Goal: Use online tool/utility: Utilize a website feature to perform a specific function

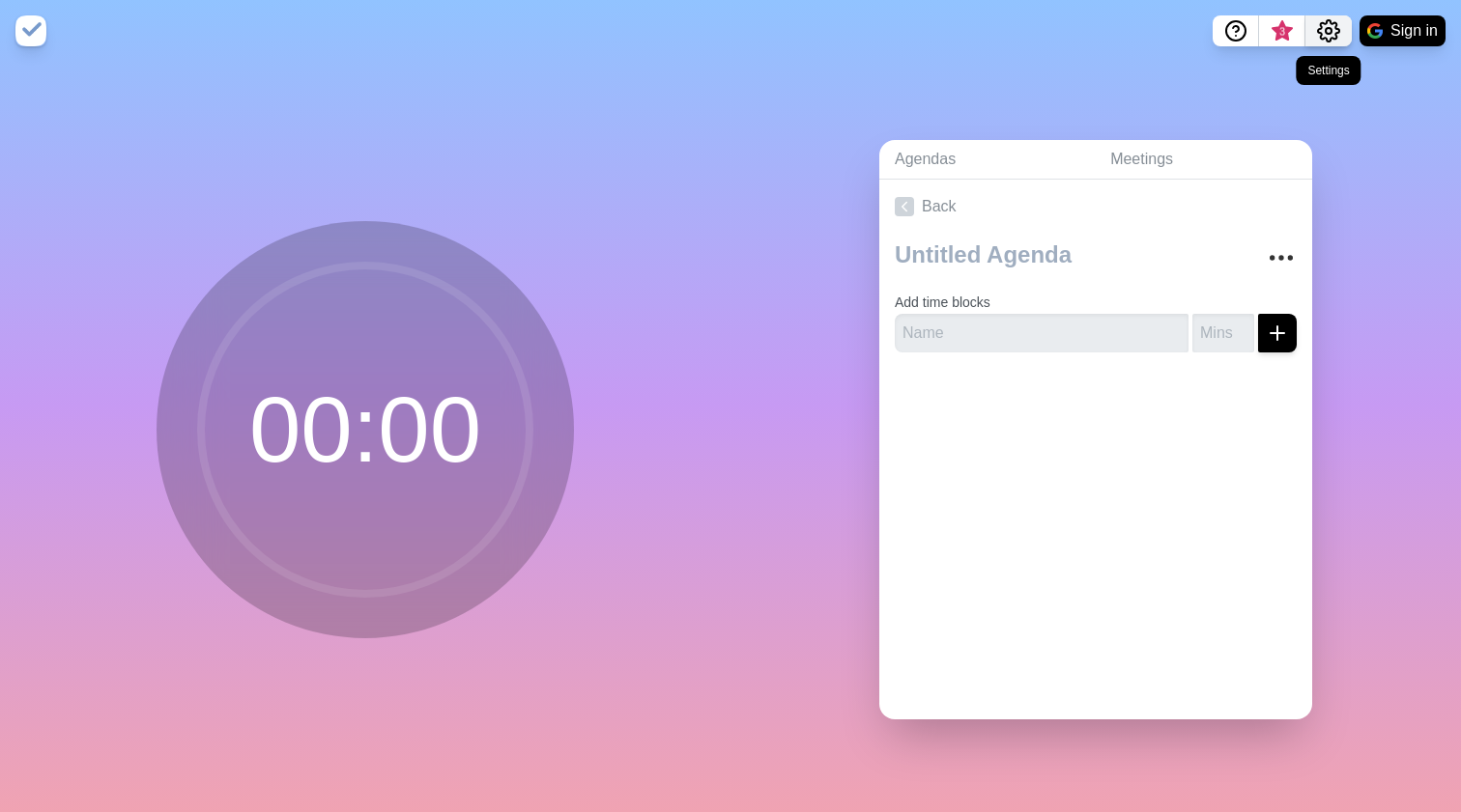
click at [1328, 29] on circle "Settings" at bounding box center [1329, 31] width 6 height 6
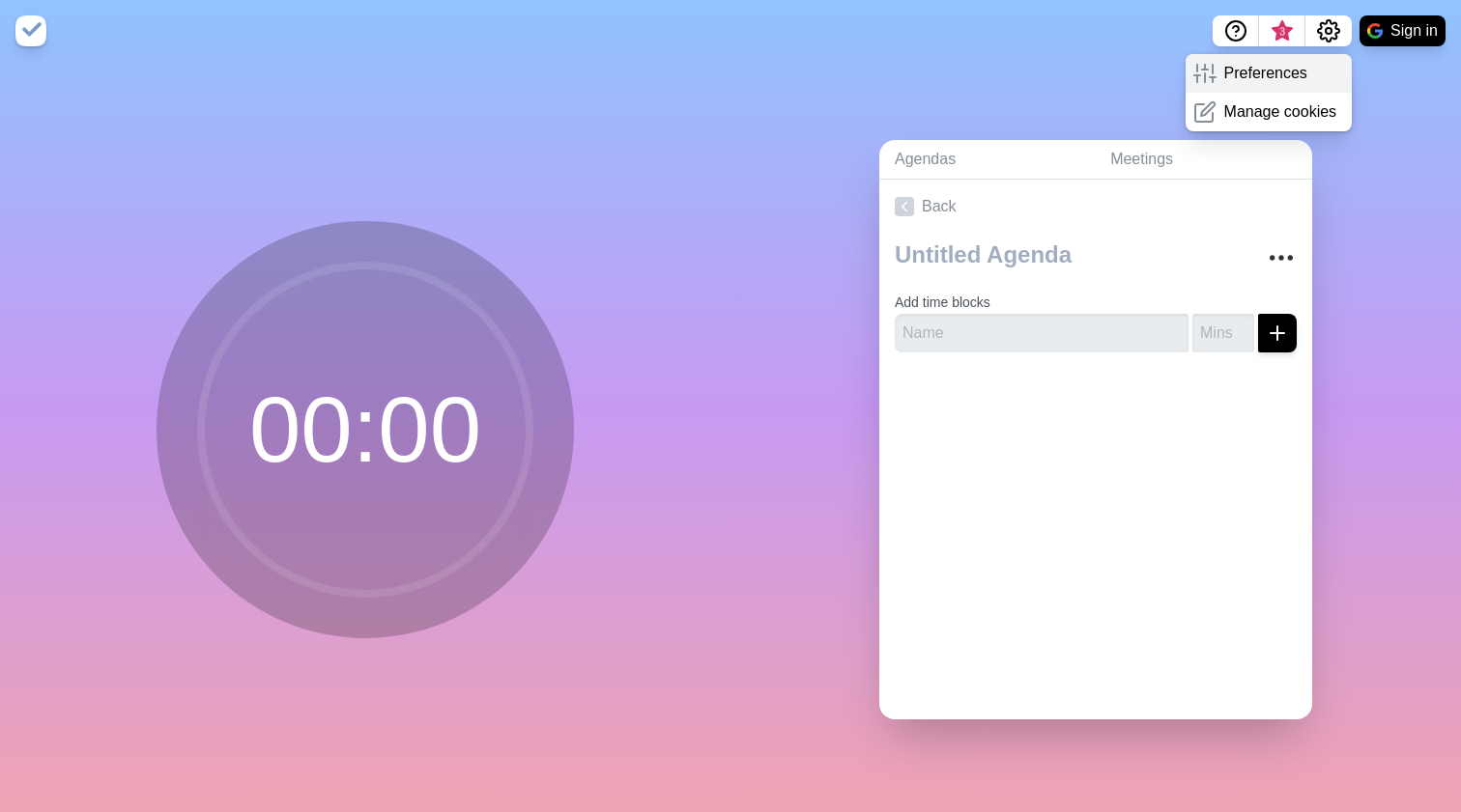
click at [1271, 75] on p "Preferences" at bounding box center [1265, 73] width 83 height 23
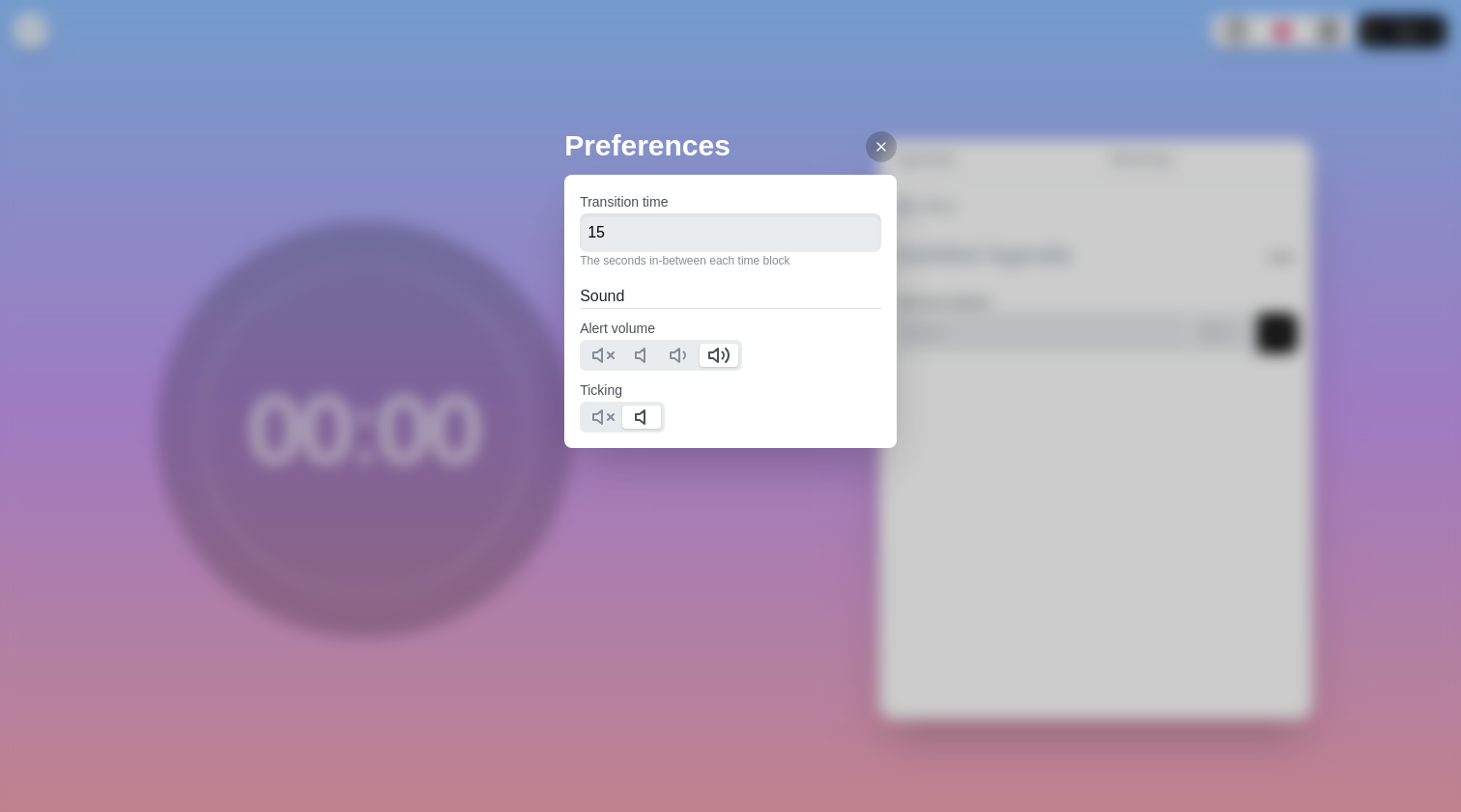
click at [727, 125] on h2 "Preferences" at bounding box center [730, 145] width 332 height 44
click at [406, 529] on div "Preferences Transition time 15 The seconds in-between each time block Sound Ale…" at bounding box center [730, 406] width 1461 height 812
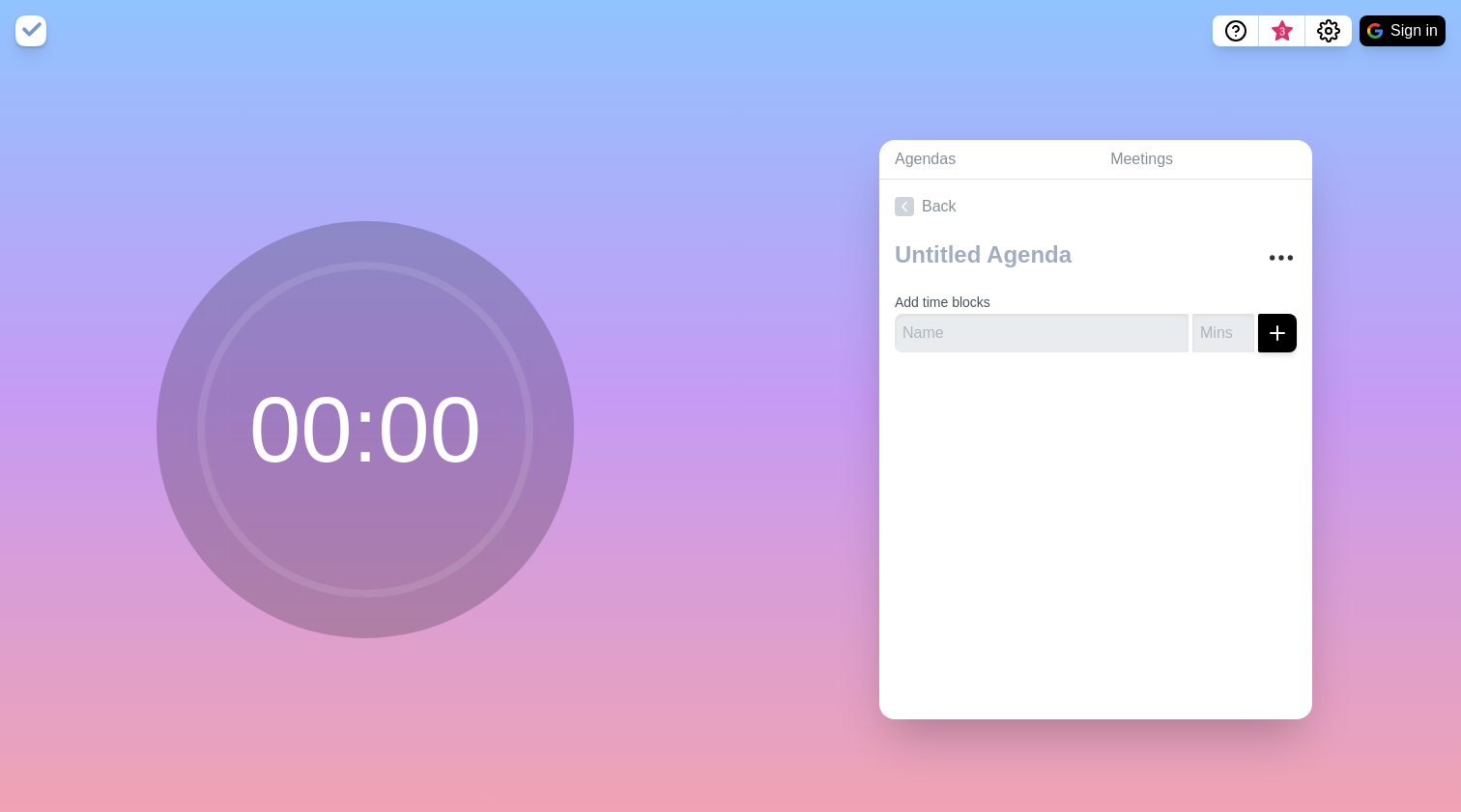
click at [497, 377] on circle at bounding box center [365, 430] width 328 height 328
click at [1277, 334] on line "submit" at bounding box center [1277, 333] width 0 height 14
click at [1075, 347] on input "text" at bounding box center [1041, 332] width 294 height 39
type input "prova"
click at [1220, 344] on input "number" at bounding box center [1223, 332] width 62 height 39
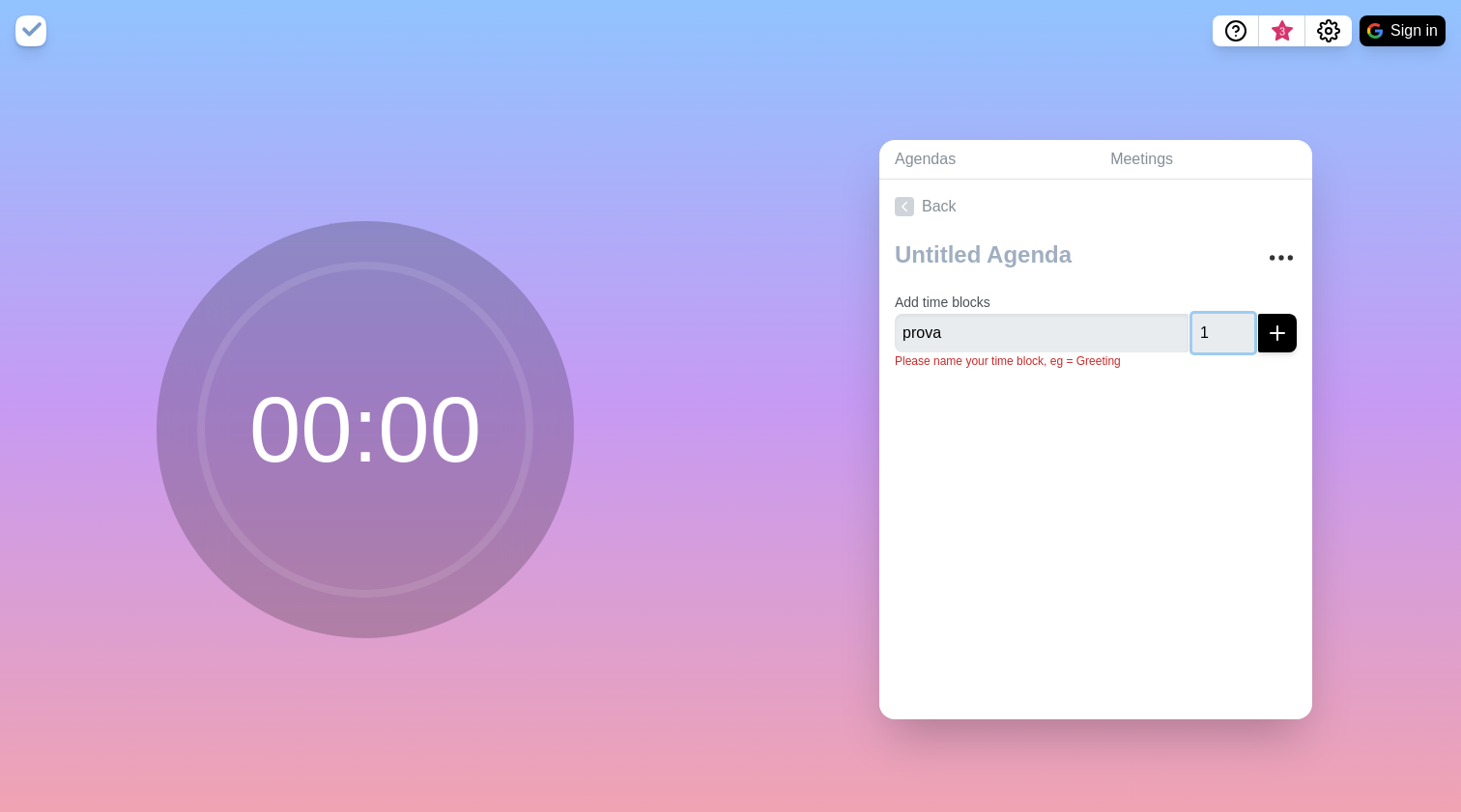
click at [1240, 327] on input "1" at bounding box center [1223, 332] width 62 height 39
type input "0"
click at [1241, 338] on input "0" at bounding box center [1223, 332] width 62 height 39
type input "0"
click at [1274, 433] on div at bounding box center [1095, 424] width 433 height 78
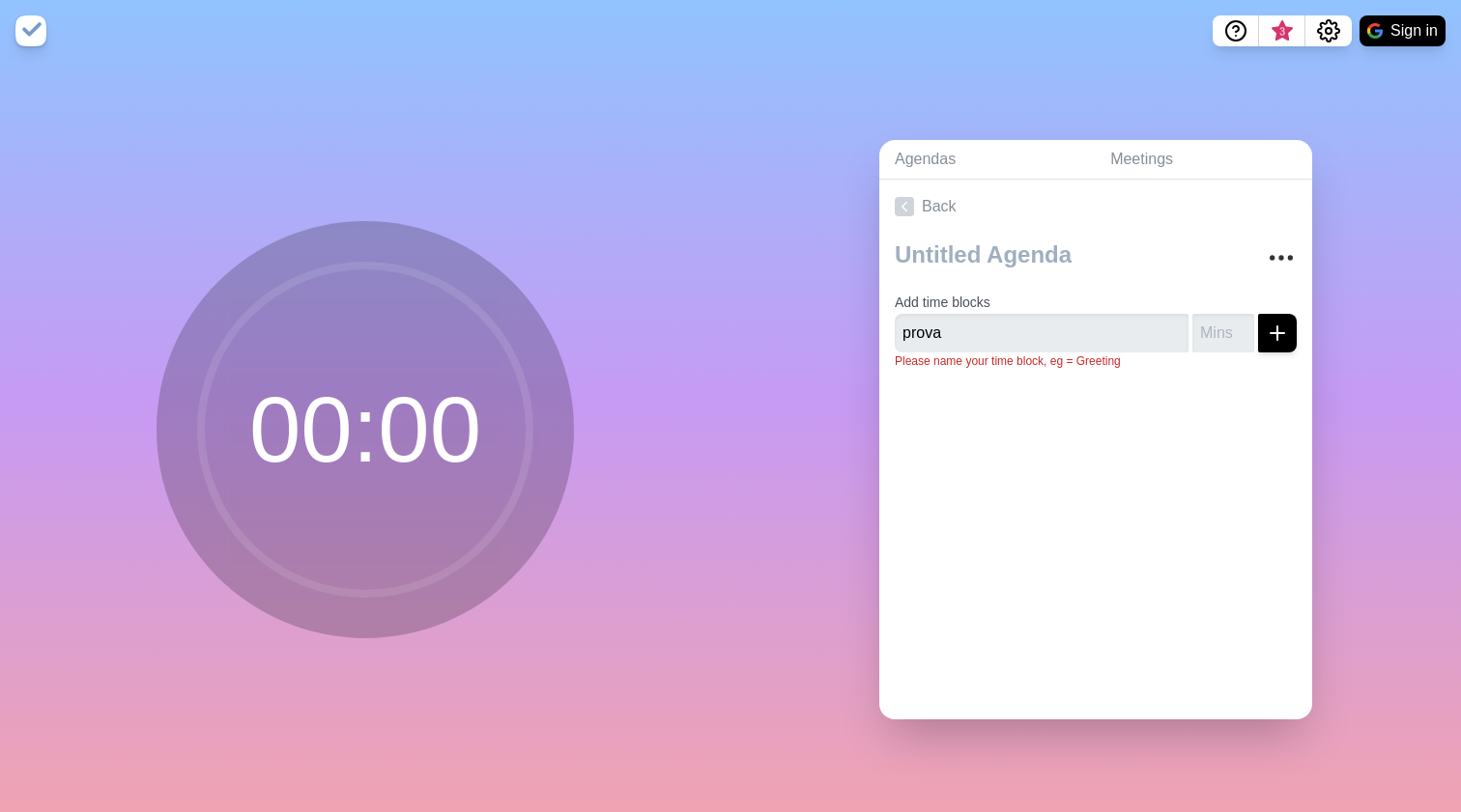
click at [1270, 324] on icon "submit" at bounding box center [1277, 332] width 23 height 23
click at [1211, 401] on div at bounding box center [1095, 424] width 433 height 78
click at [1196, 333] on input "number" at bounding box center [1223, 332] width 62 height 39
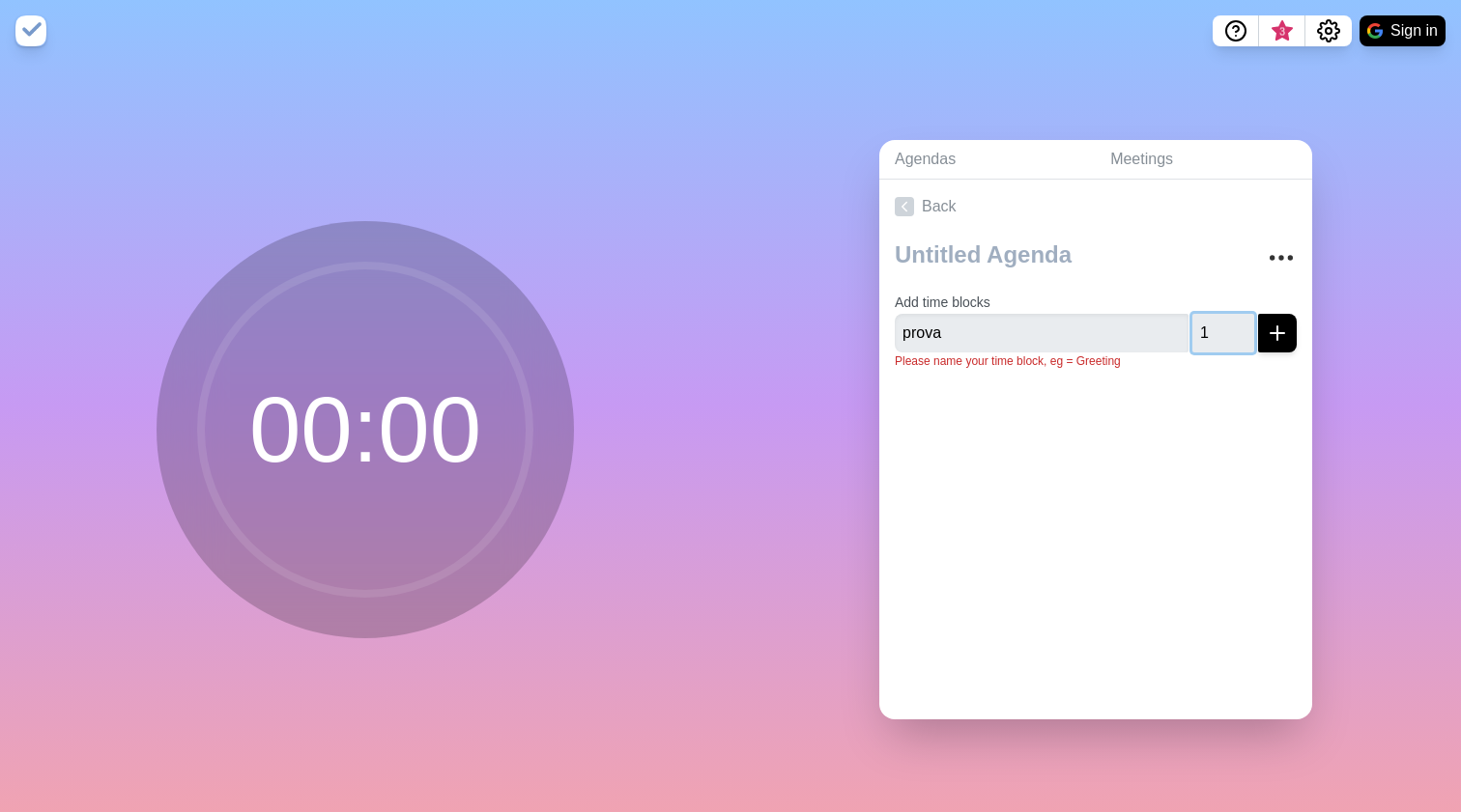
type input "1"
click at [1211, 385] on div at bounding box center [1095, 424] width 433 height 78
click at [1280, 326] on icon "submit" at bounding box center [1277, 332] width 23 height 23
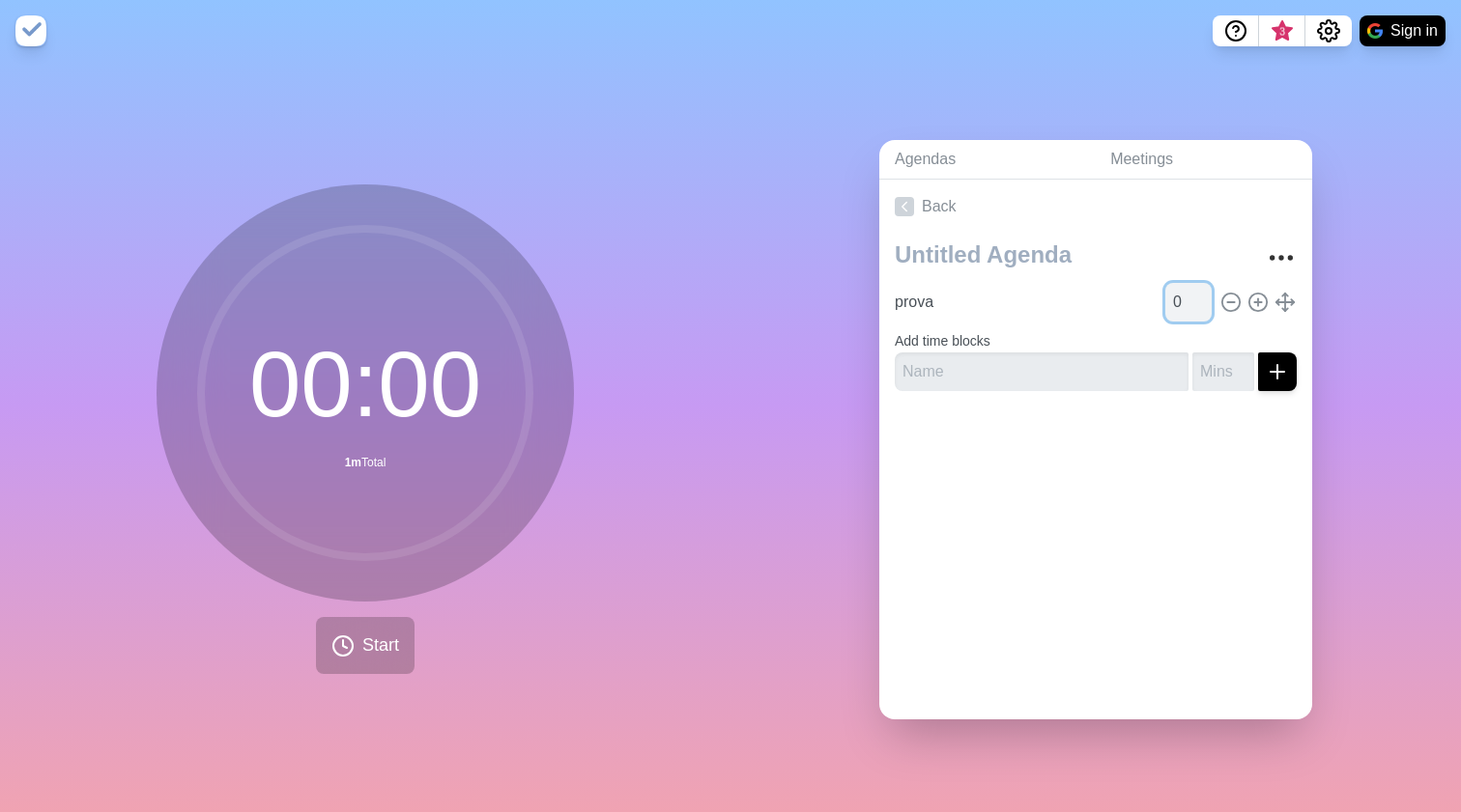
click at [1199, 305] on input "0" at bounding box center [1188, 302] width 47 height 39
type input "1"
click at [1203, 299] on input "1" at bounding box center [1188, 302] width 47 height 39
click at [514, 368] on circle at bounding box center [365, 393] width 328 height 328
click at [398, 665] on button "Start" at bounding box center [364, 645] width 99 height 57
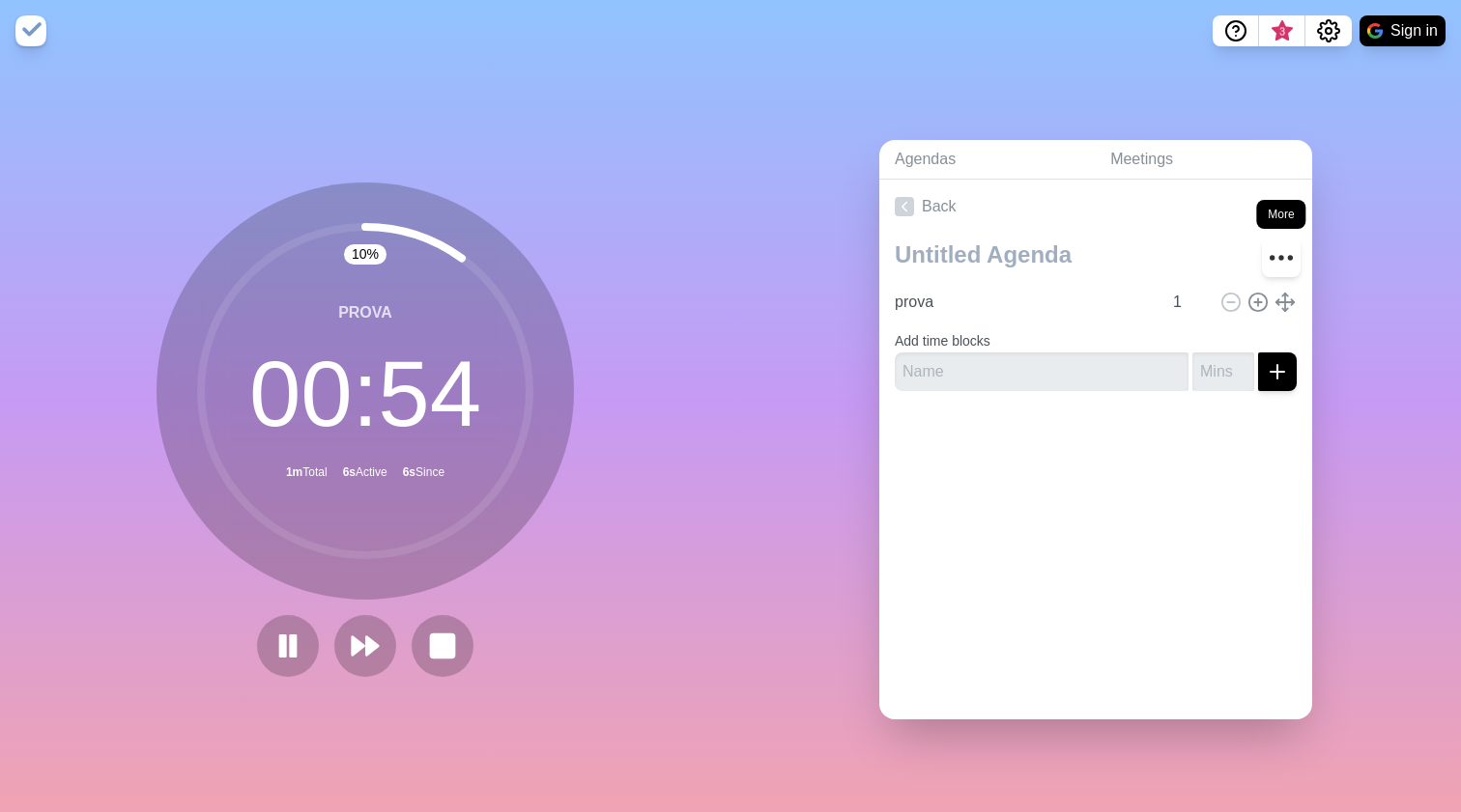
click at [1276, 263] on icon "More" at bounding box center [1281, 258] width 31 height 31
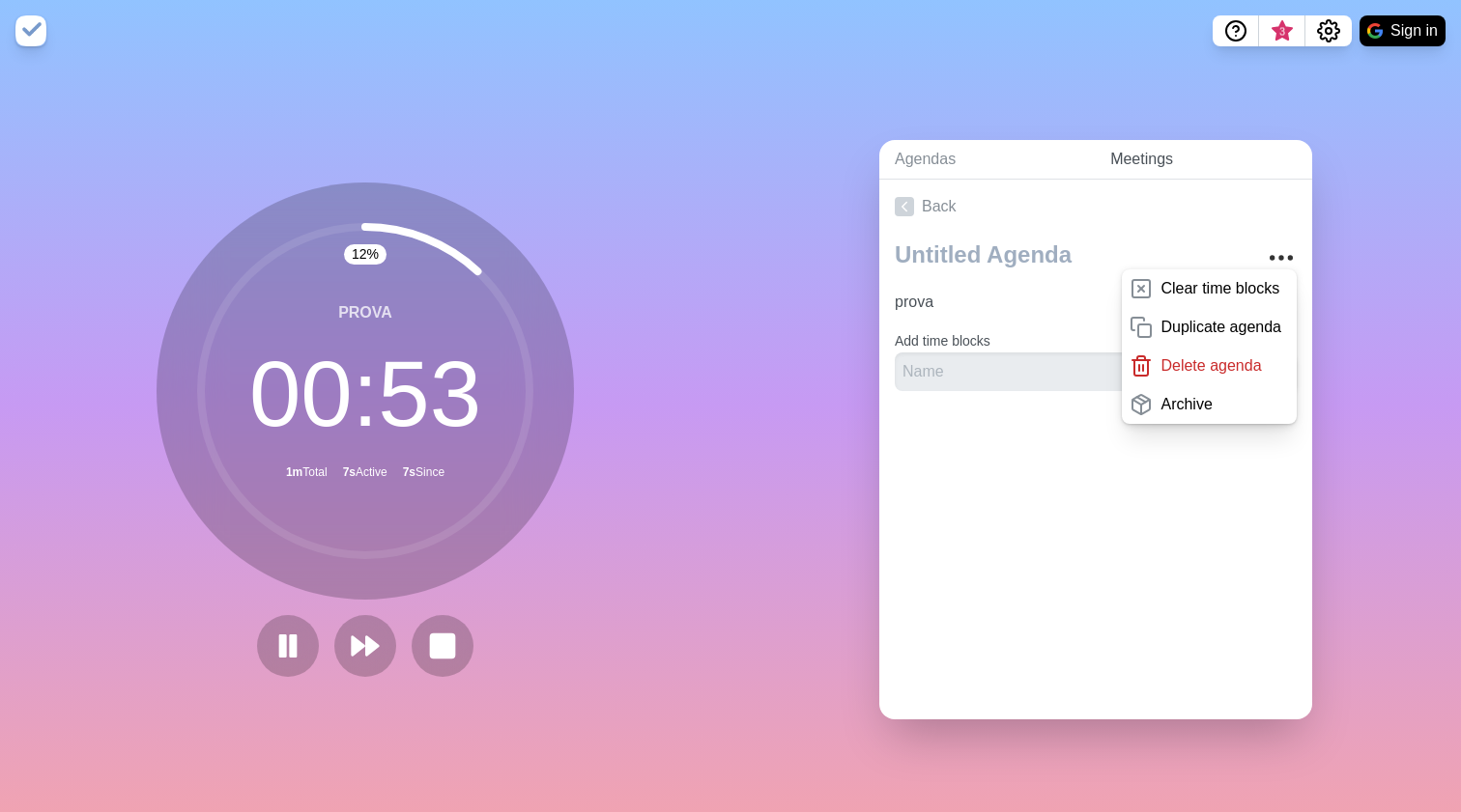
click at [1286, 175] on link "Meetings" at bounding box center [1203, 160] width 217 height 40
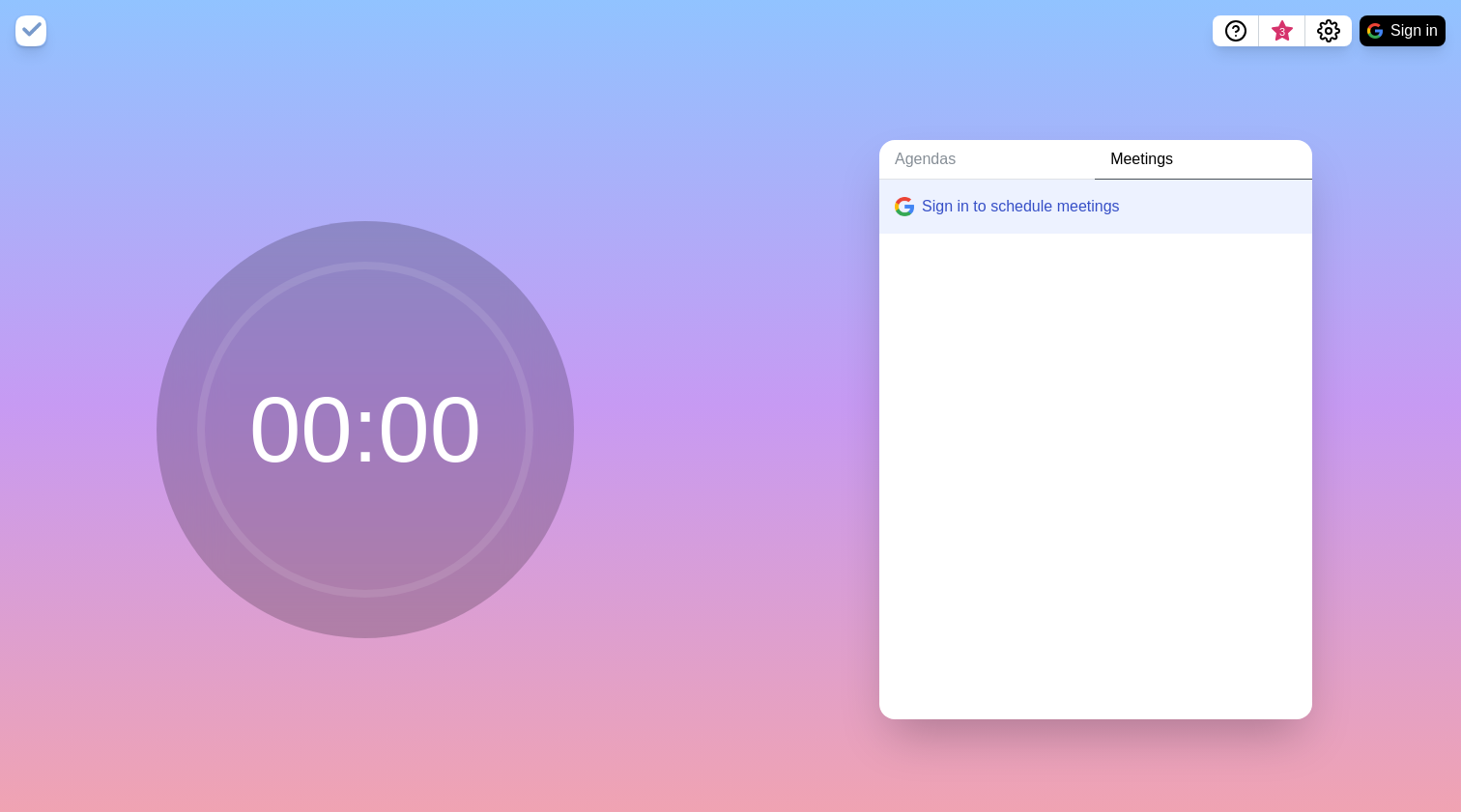
click at [503, 440] on circle at bounding box center [365, 430] width 328 height 328
click at [1325, 40] on icon "Settings" at bounding box center [1328, 30] width 23 height 23
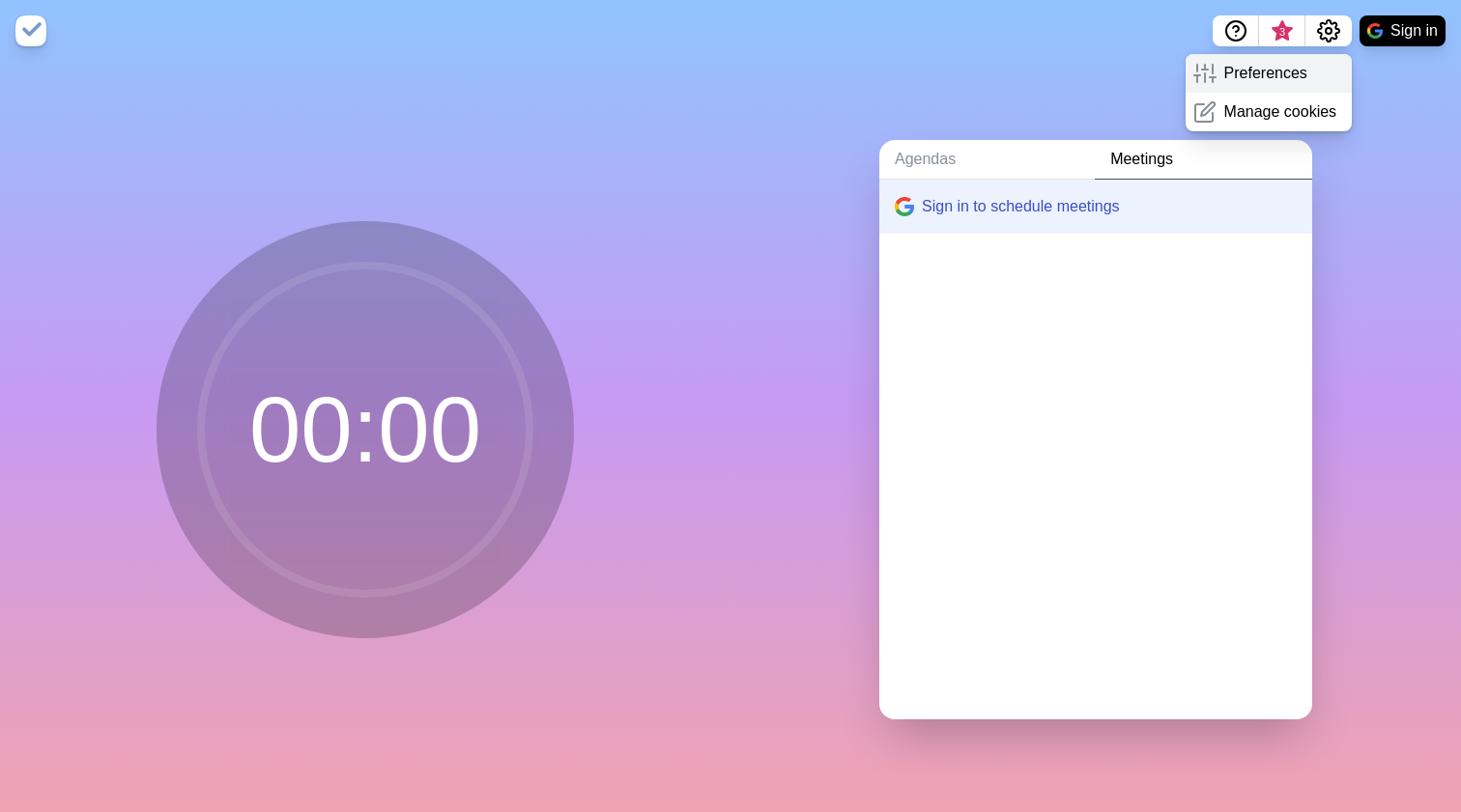
click at [1270, 82] on p "Preferences" at bounding box center [1265, 73] width 83 height 23
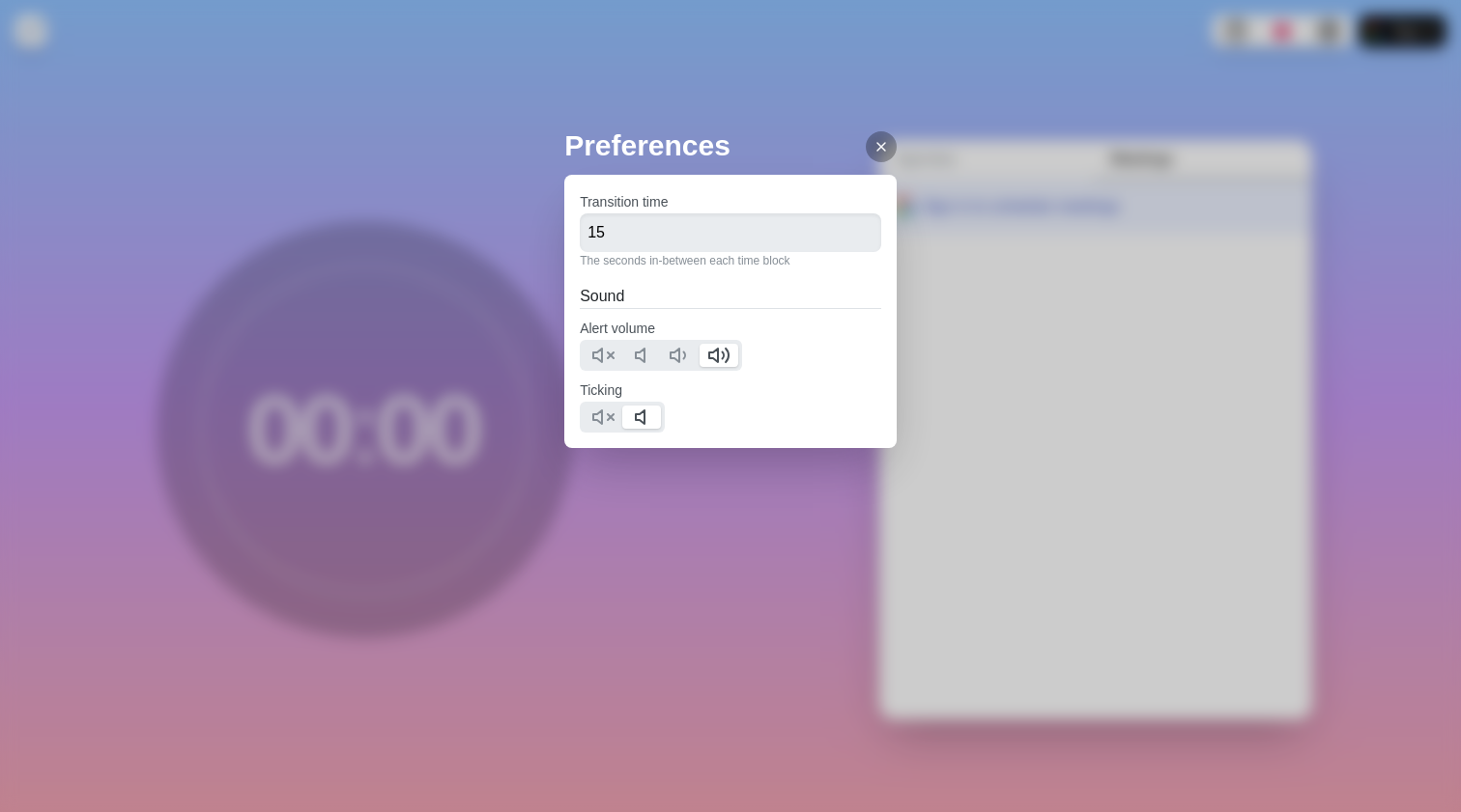
click at [879, 149] on line at bounding box center [881, 147] width 8 height 8
